Goal: Information Seeking & Learning: Learn about a topic

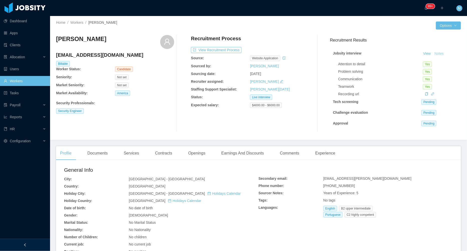
click at [441, 52] on button "Notes" at bounding box center [438, 54] width 13 height 6
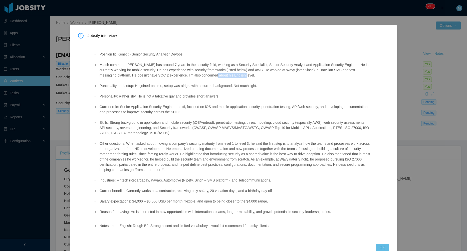
drag, startPoint x: 261, startPoint y: 78, endPoint x: 234, endPoint y: 75, distance: 27.1
click at [234, 75] on li "Match comment: Junior has around 7 years in the security field, working as a Se…" at bounding box center [235, 70] width 272 height 16
copy li "his English level."
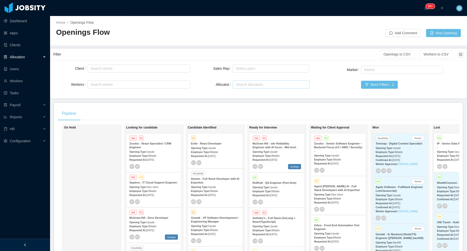
click at [239, 85] on div "Search allocators" at bounding box center [270, 84] width 69 height 5
type input "****"
click at [245, 93] on li "Merwin Ponce" at bounding box center [271, 94] width 77 height 8
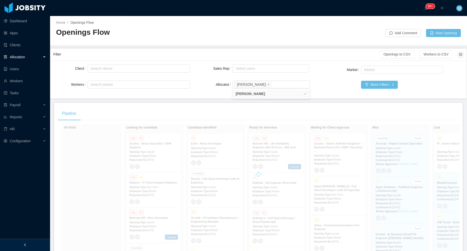
click at [195, 102] on main "Home / Openings Flow / Openings Flow Add Comment New Opening Filter Openings to…" at bounding box center [258, 133] width 417 height 235
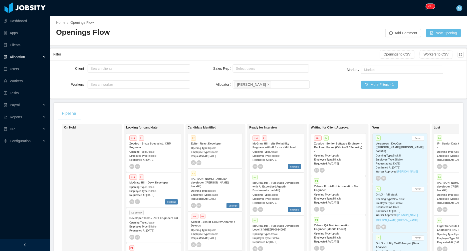
scroll to position [46, 0]
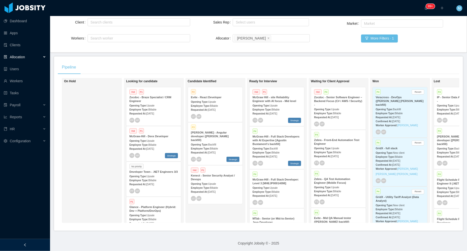
click at [213, 187] on span "Billable" at bounding box center [214, 188] width 8 height 3
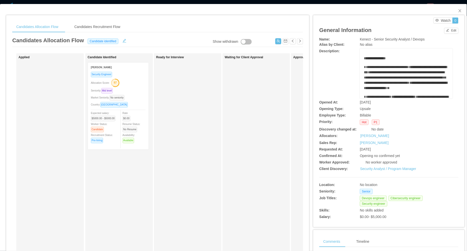
click at [144, 100] on div "Security Engineer Allocation Score: 57 Seniority: Mid level Market Seniority: N…" at bounding box center [118, 109] width 55 height 75
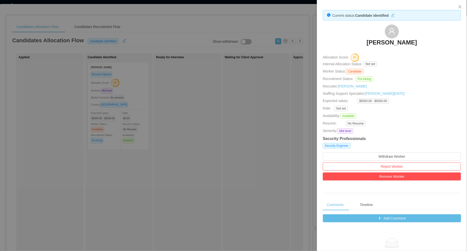
click at [199, 164] on div at bounding box center [233, 125] width 467 height 251
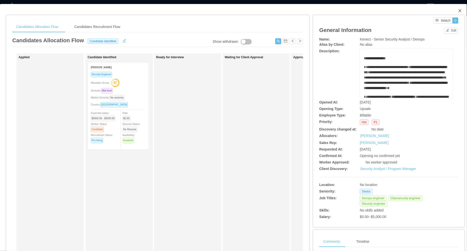
click at [461, 11] on icon "icon: close" at bounding box center [460, 11] width 4 height 4
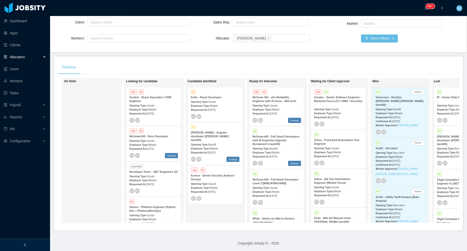
scroll to position [187, 0]
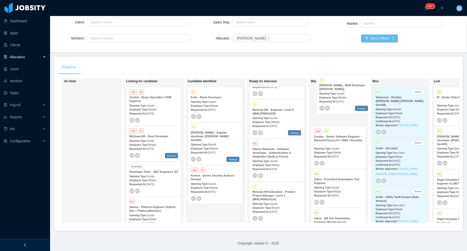
drag, startPoint x: 265, startPoint y: 157, endPoint x: 332, endPoint y: 95, distance: 91.5
click at [332, 95] on div "On Hold Looking for candidate Hot P1 Zocdoc - Braze Specialist / CRM Engineer O…" at bounding box center [258, 152] width 401 height 149
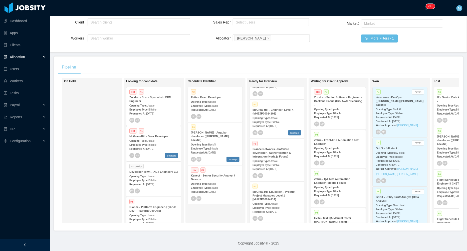
scroll to position [108, 0]
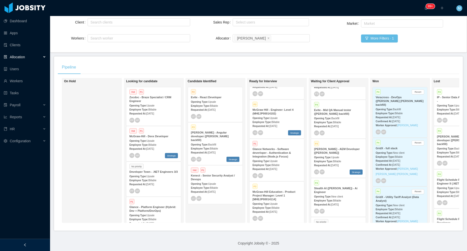
click at [338, 165] on span "Jul 5th, 2025" at bounding box center [335, 165] width 8 height 3
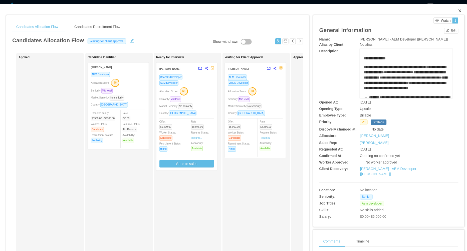
click at [462, 9] on span "Close" at bounding box center [460, 11] width 14 height 14
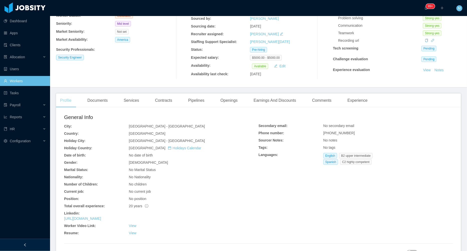
scroll to position [113, 0]
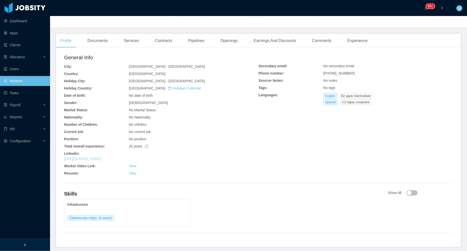
click at [101, 159] on link "https://www.linkedin.com/in/ajms18" at bounding box center [82, 159] width 37 height 4
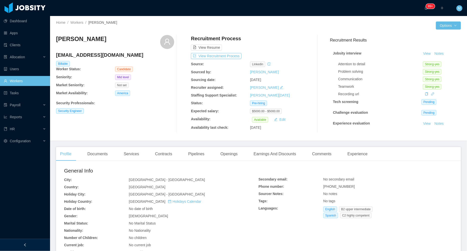
scroll to position [132, 0]
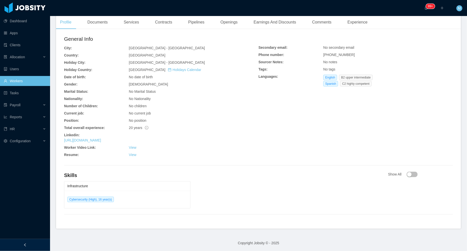
click at [109, 142] on div "https://www.linkedin.com/in/ajms18" at bounding box center [161, 140] width 194 height 5
click at [101, 141] on link "https://www.linkedin.com/in/ajms18" at bounding box center [82, 140] width 37 height 4
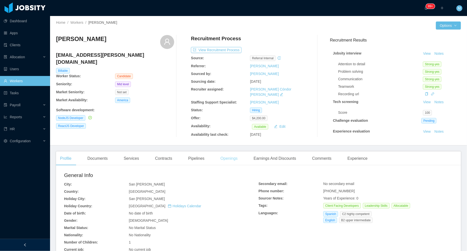
click at [232, 152] on div "Openings" at bounding box center [228, 159] width 25 height 14
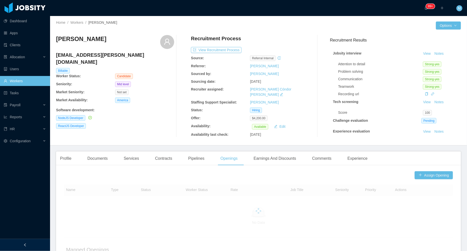
scroll to position [18, 0]
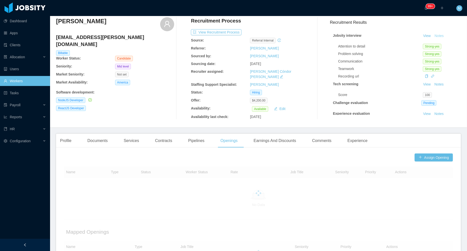
click at [438, 39] on button "Notes" at bounding box center [438, 36] width 13 height 6
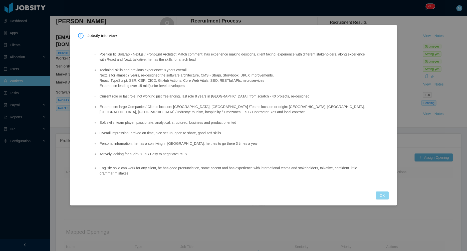
click at [381, 195] on button "OK" at bounding box center [382, 196] width 13 height 8
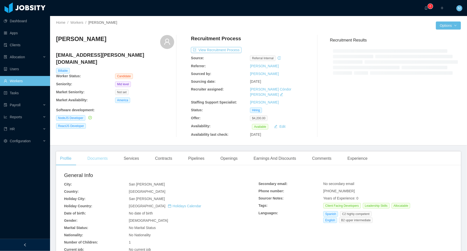
click at [98, 152] on div "Documents" at bounding box center [97, 159] width 28 height 14
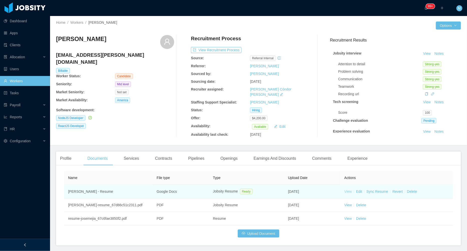
click at [345, 190] on link "View" at bounding box center [348, 192] width 8 height 4
click at [349, 190] on link "View" at bounding box center [348, 192] width 8 height 4
